Goal: Task Accomplishment & Management: Use online tool/utility

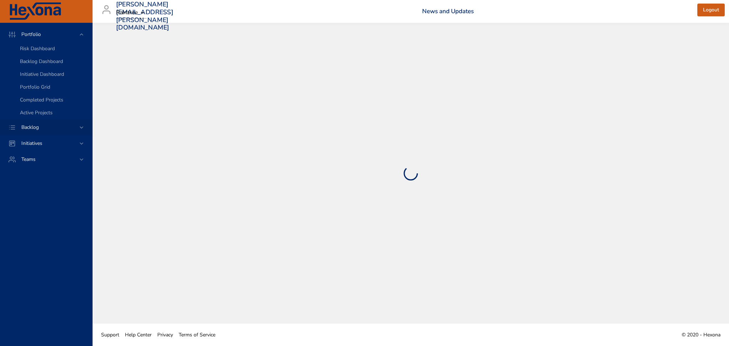
click at [67, 128] on div "Backlog" at bounding box center [47, 127] width 62 height 7
click at [47, 65] on span "Backlog Details" at bounding box center [37, 64] width 34 height 7
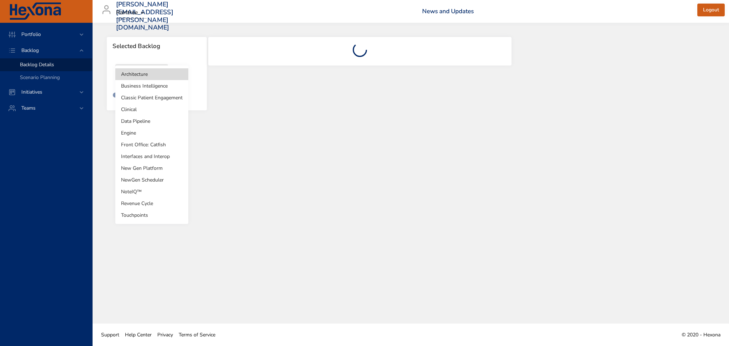
click at [147, 71] on body "Portfolio Backlog Backlog Details Scenario Planning Initiatives Teams [PERSON_N…" at bounding box center [364, 173] width 729 height 346
click at [132, 192] on li "NoteIQ™" at bounding box center [151, 192] width 73 height 12
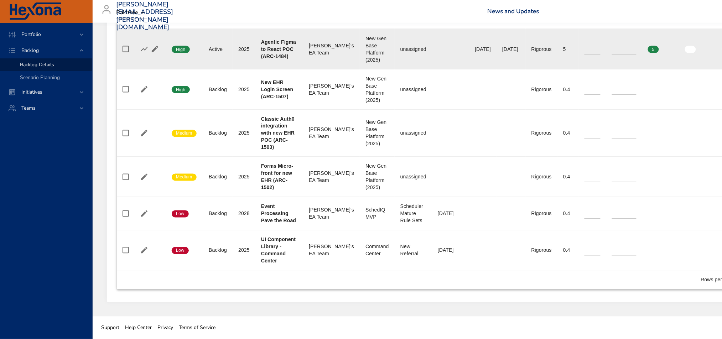
scroll to position [322, 0]
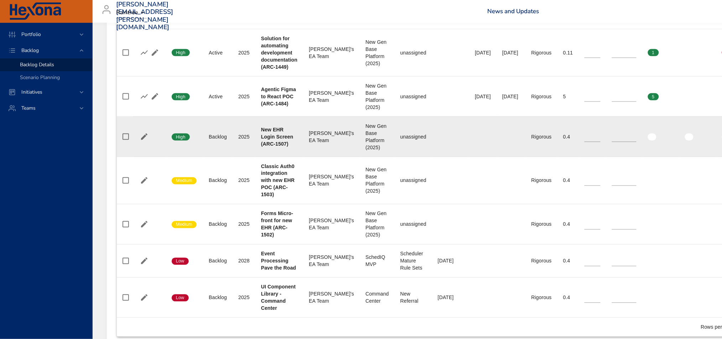
type input "*"
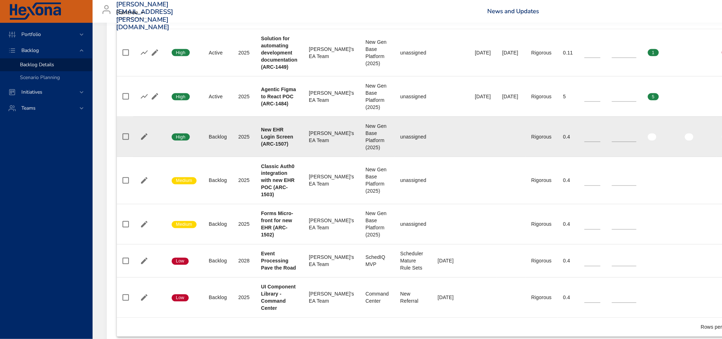
type input "**"
type input "*"
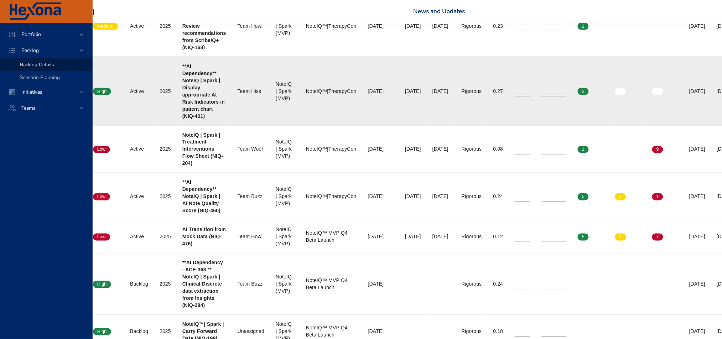
scroll to position [369, 79]
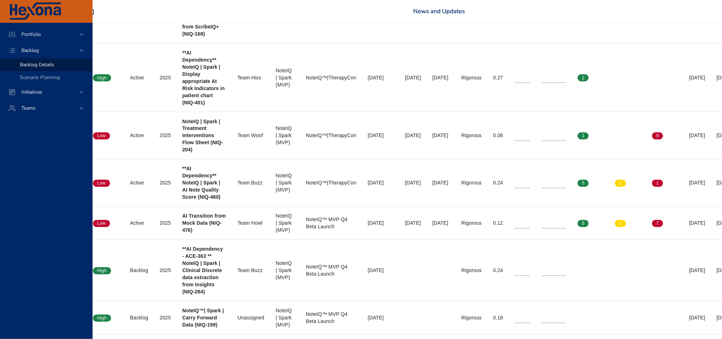
click at [634, 16] on div "[PERSON_NAME][EMAIL_ADDRESS][PERSON_NAME][DOMAIN_NAME] Raintree News and Update…" at bounding box center [401, 11] width 767 height 23
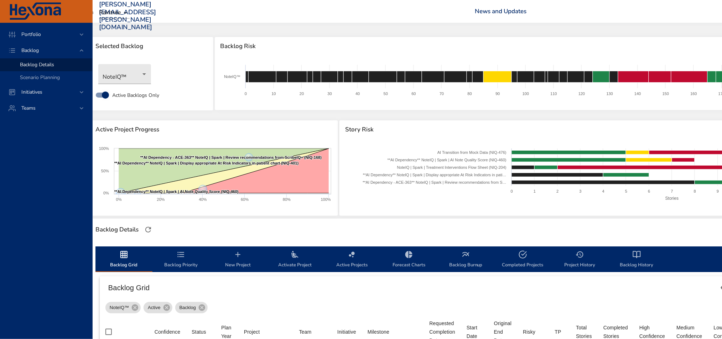
scroll to position [0, 0]
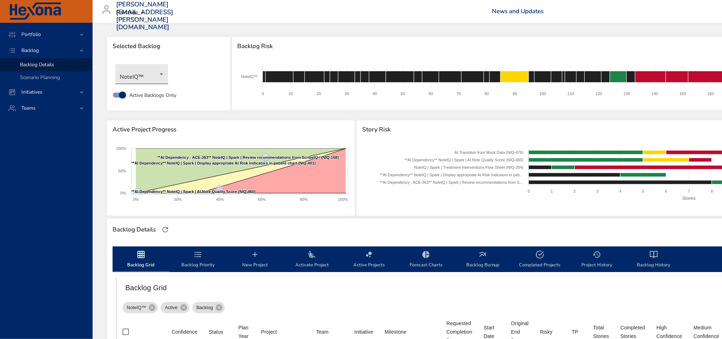
click at [155, 78] on body "Portfolio Backlog Backlog Details Scenario Planning Initiatives Teams [PERSON_N…" at bounding box center [361, 169] width 722 height 339
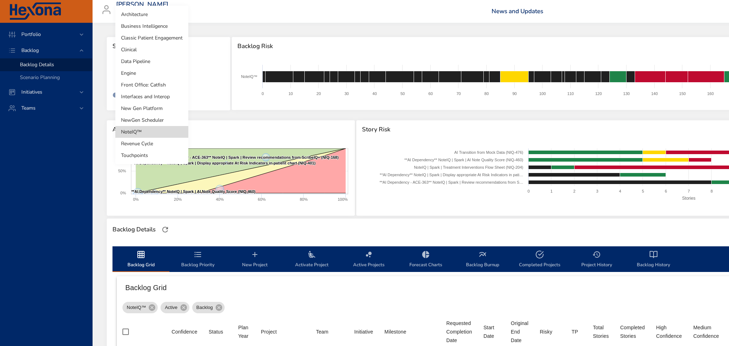
click at [146, 152] on li "Touchpoints" at bounding box center [151, 156] width 73 height 12
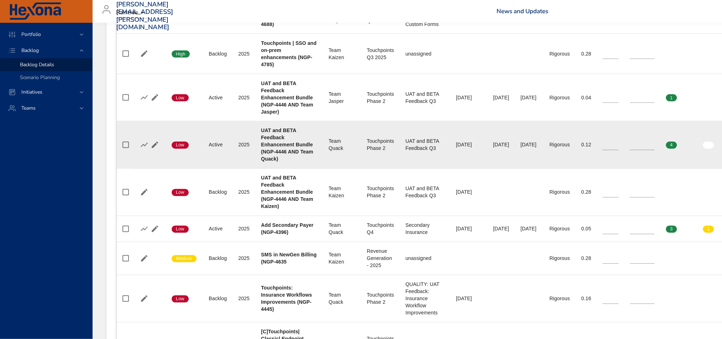
scroll to position [380, 0]
